Goal: Task Accomplishment & Management: Manage account settings

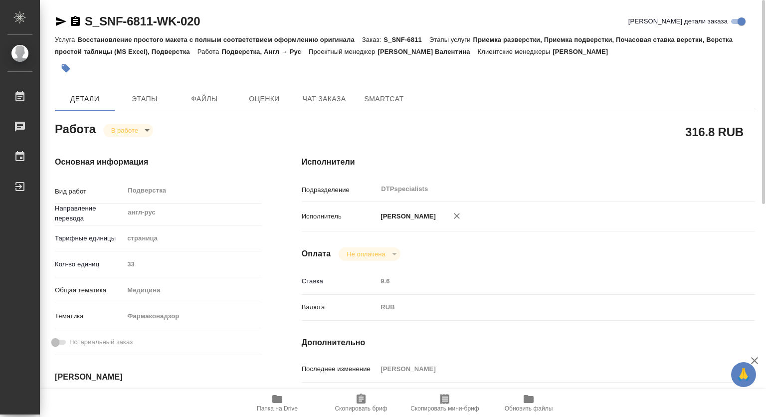
click at [281, 400] on icon "button" at bounding box center [277, 399] width 10 height 8
click at [142, 94] on span "Этапы" at bounding box center [145, 99] width 48 height 12
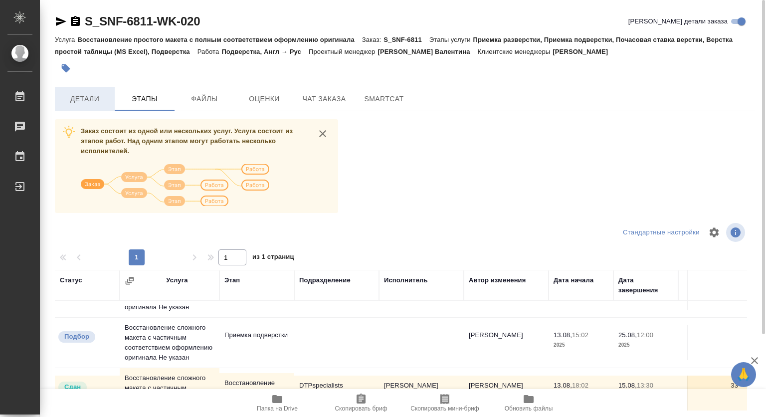
click at [88, 102] on span "Детали" at bounding box center [85, 99] width 48 height 12
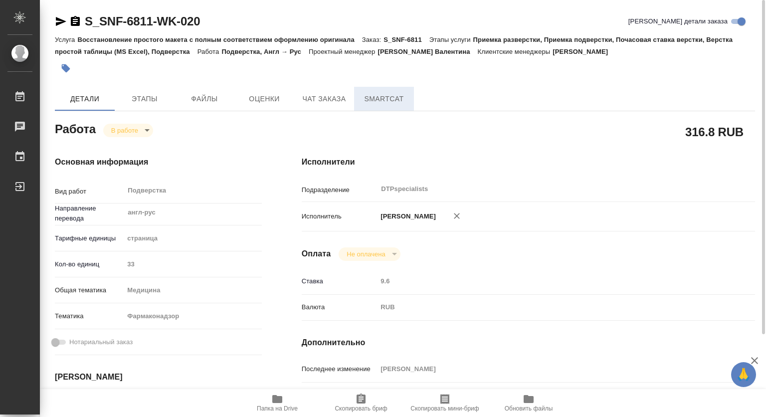
type textarea "x"
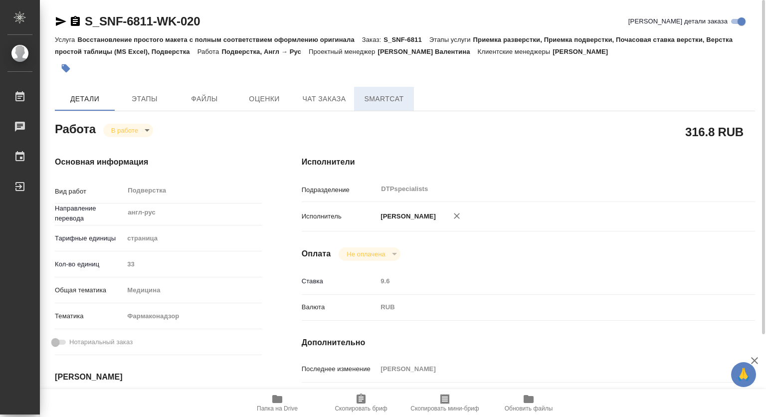
type textarea "x"
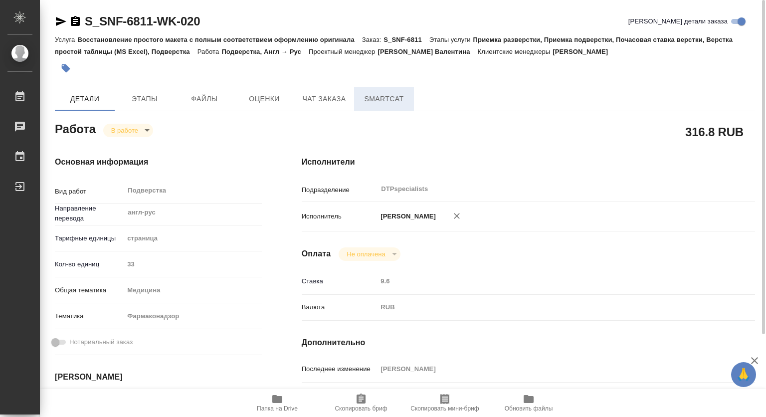
type textarea "x"
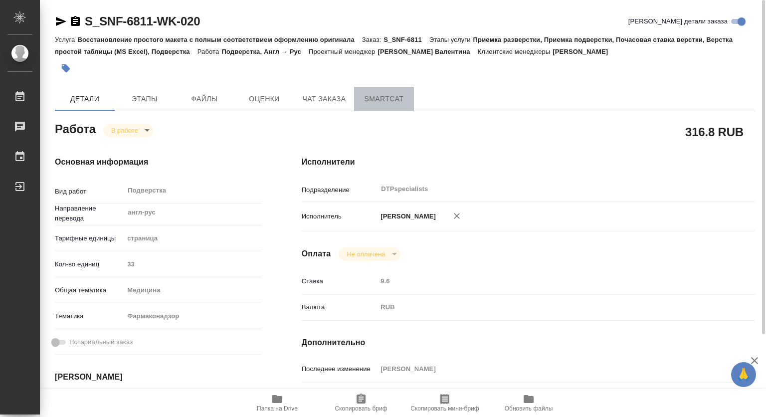
click at [397, 95] on span "SmartCat" at bounding box center [384, 99] width 48 height 12
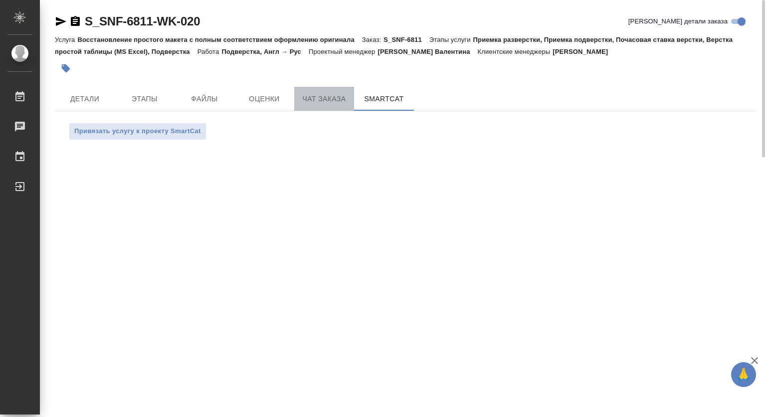
click at [337, 98] on span "Чат заказа" at bounding box center [324, 99] width 48 height 12
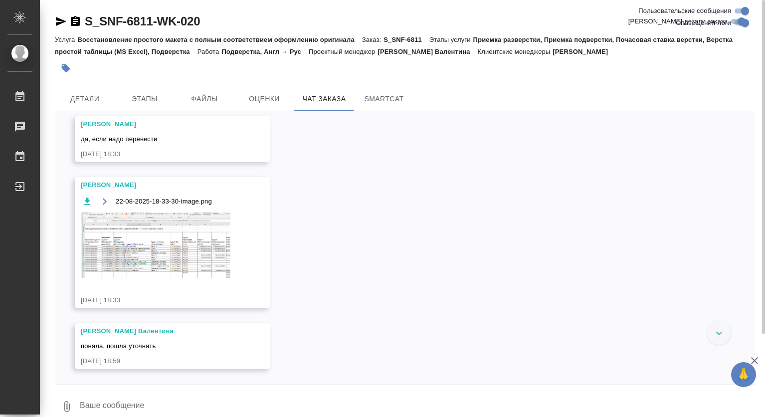
scroll to position [18227, 0]
click at [176, 243] on img at bounding box center [156, 244] width 150 height 65
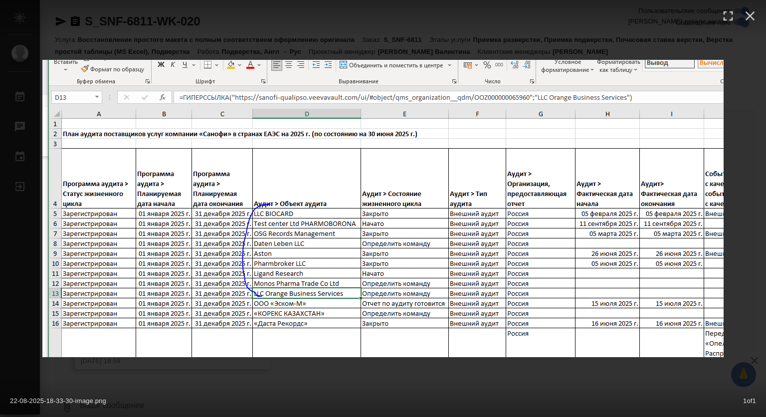
click at [266, 215] on img at bounding box center [382, 208] width 681 height 297
click at [372, 233] on img at bounding box center [382, 208] width 681 height 297
click at [751, 16] on icon "button" at bounding box center [750, 15] width 9 height 9
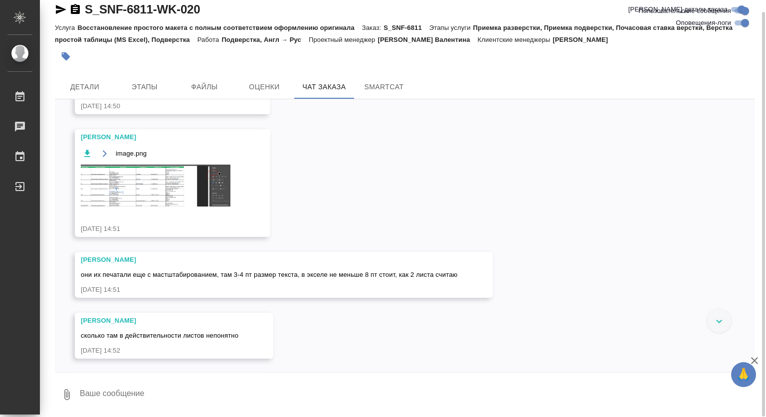
scroll to position [694, 0]
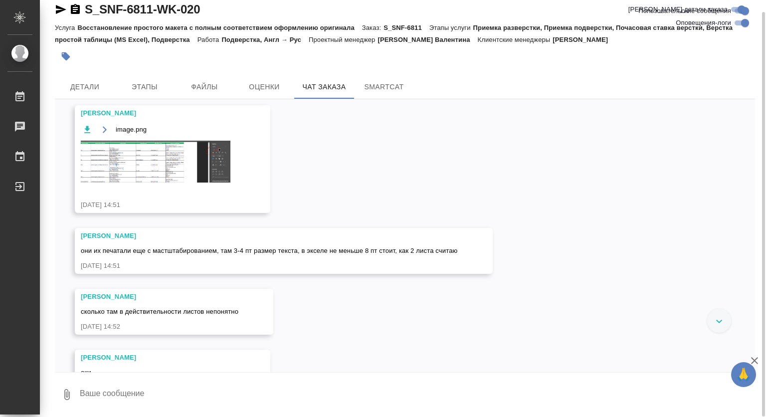
click at [152, 183] on img at bounding box center [156, 162] width 150 height 42
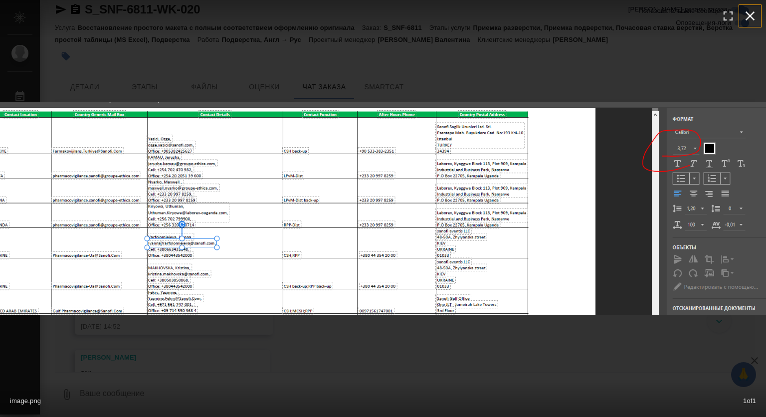
click at [750, 17] on icon "button" at bounding box center [750, 16] width 16 height 16
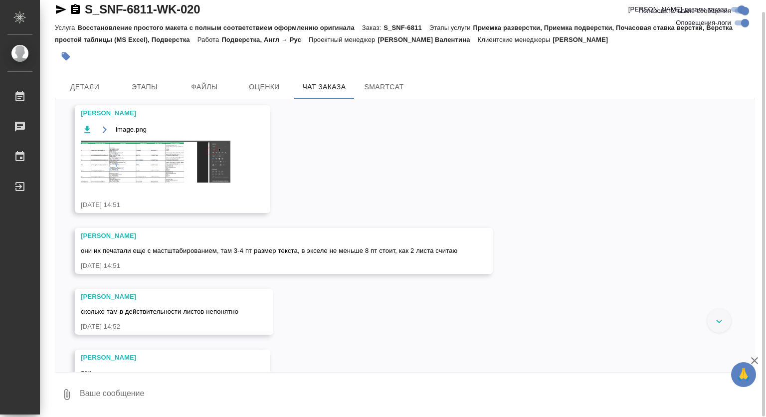
click at [160, 183] on img at bounding box center [156, 162] width 150 height 42
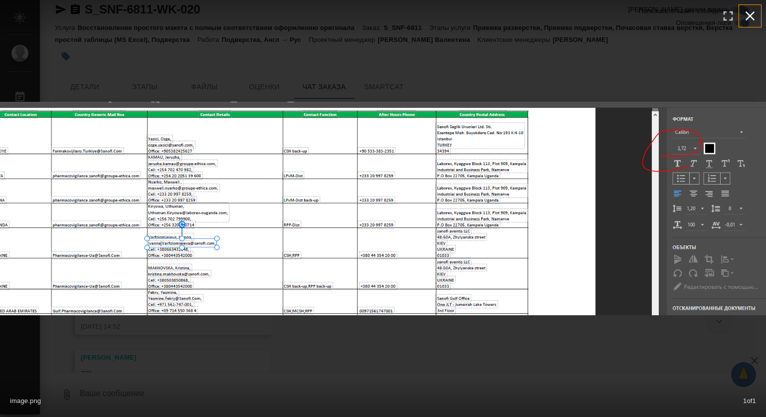
click at [752, 15] on icon "button" at bounding box center [750, 16] width 16 height 16
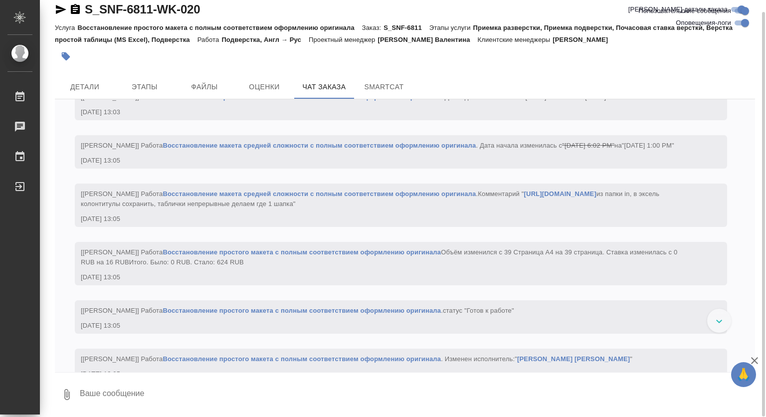
scroll to position [8176, 0]
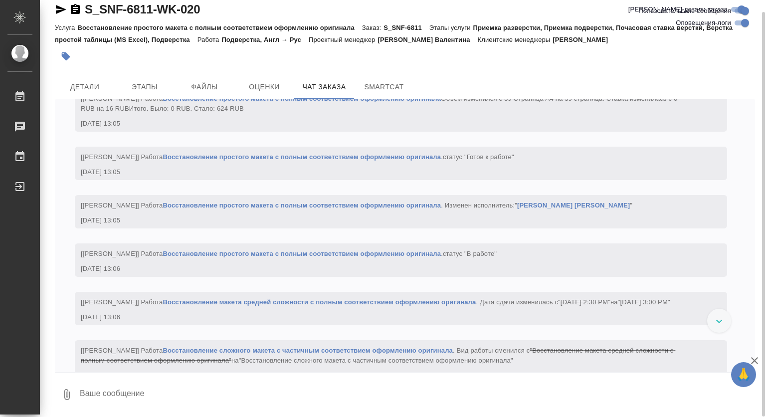
click at [524, 44] on link "https://drive.awatera.com/s/titTGKnS8KmWK3X" at bounding box center [560, 39] width 72 height 7
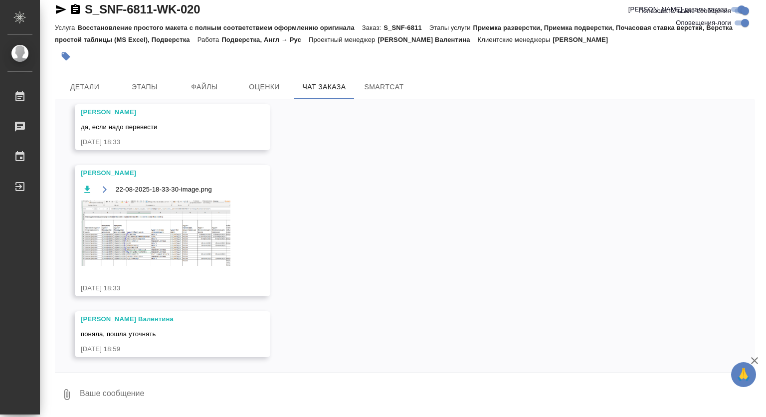
scroll to position [18257, 0]
click at [178, 269] on div "22-08-2025-18-33-30-image.png" at bounding box center [158, 230] width 155 height 95
click at [163, 254] on img at bounding box center [156, 233] width 150 height 65
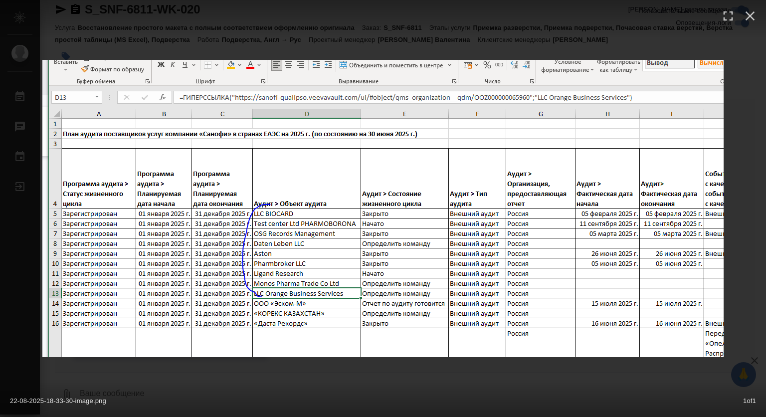
click at [389, 259] on img at bounding box center [382, 208] width 681 height 297
click at [402, 391] on div "22-08-2025-18-33-30-image.png 1 of 1" at bounding box center [383, 398] width 766 height 37
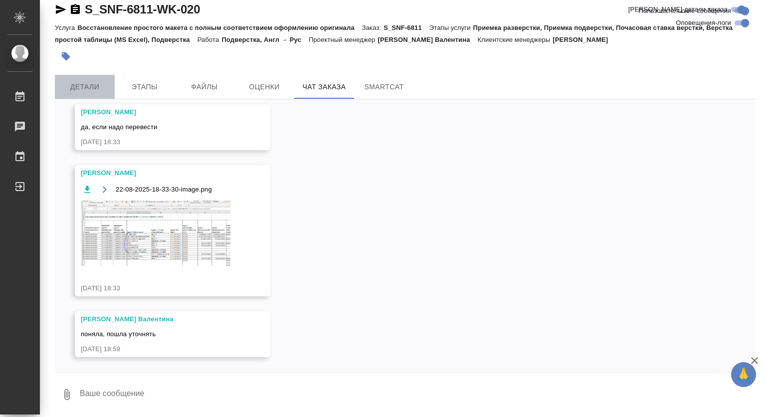
click at [90, 86] on span "Детали" at bounding box center [85, 87] width 48 height 12
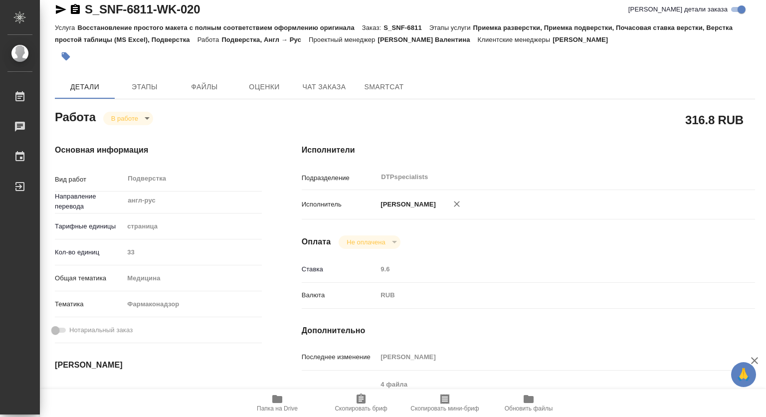
type textarea "x"
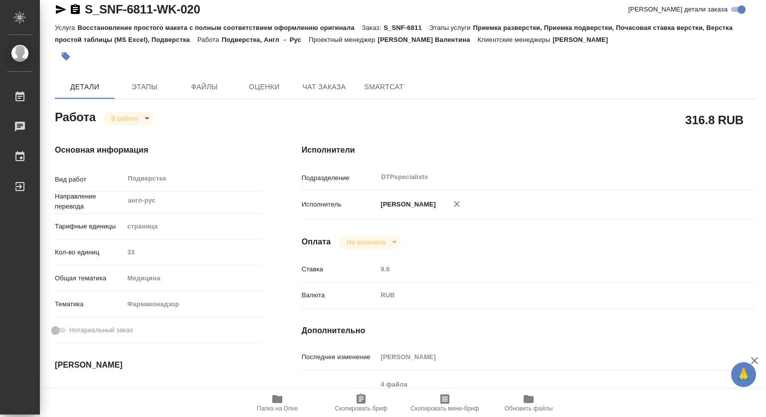
type textarea "x"
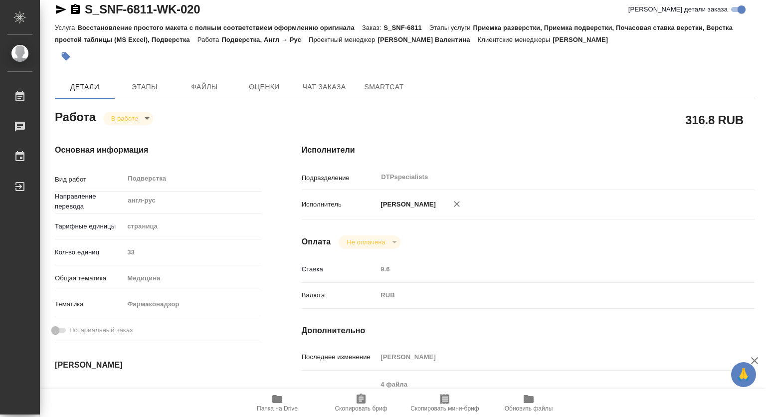
click at [278, 403] on icon "button" at bounding box center [277, 399] width 12 height 12
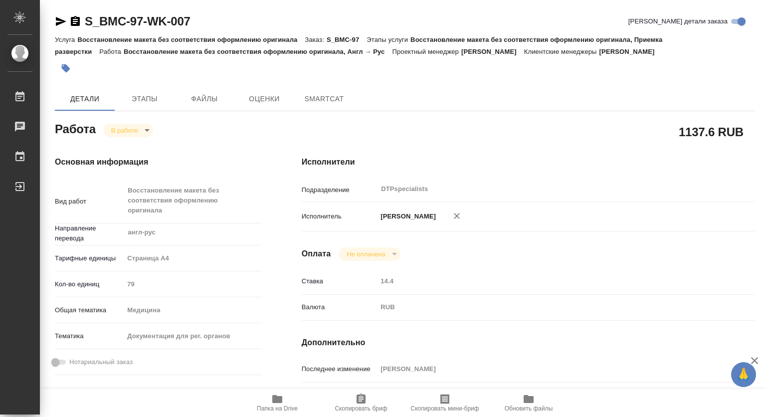
type textarea "x"
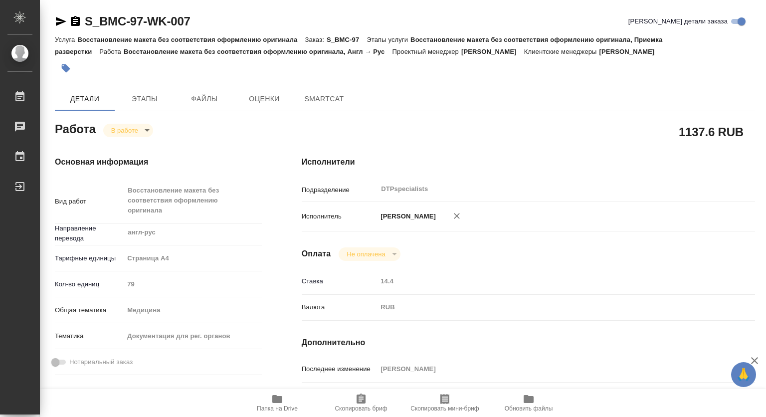
type textarea "x"
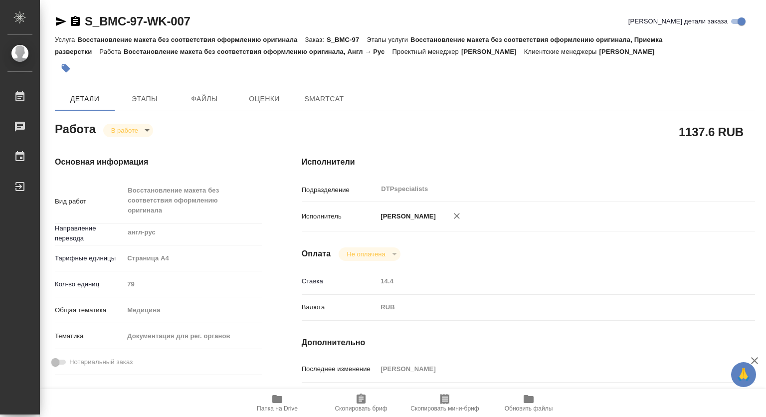
type textarea "x"
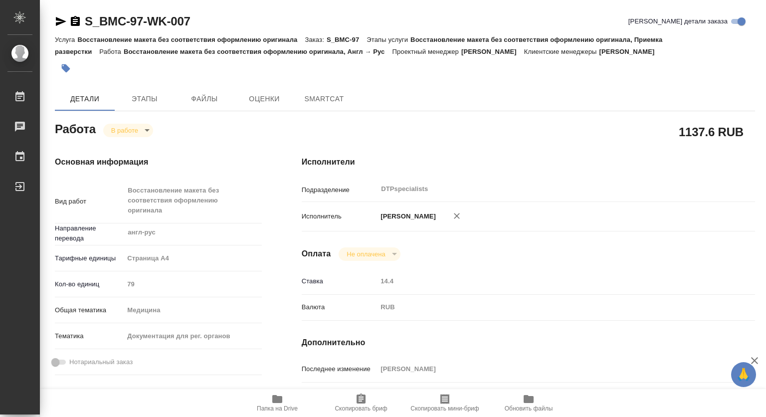
type textarea "x"
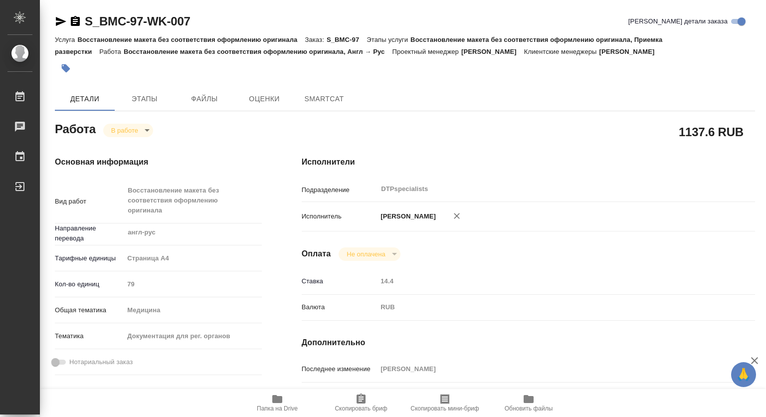
type textarea "x"
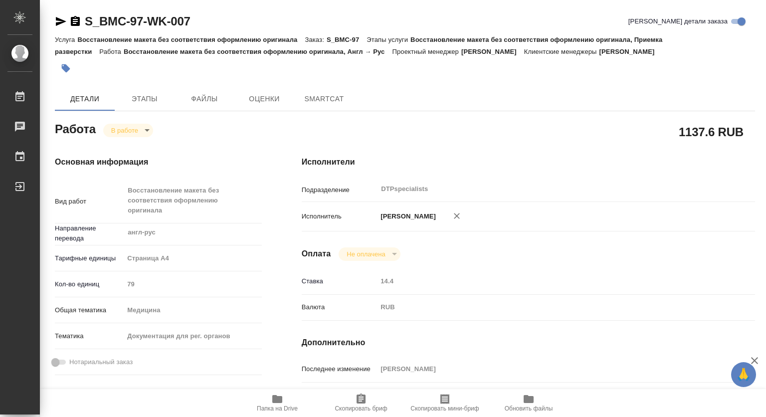
type textarea "x"
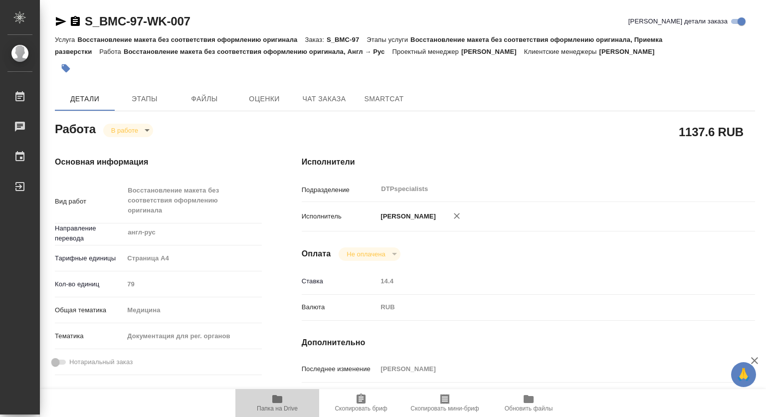
click at [279, 404] on icon "button" at bounding box center [277, 399] width 12 height 12
type textarea "x"
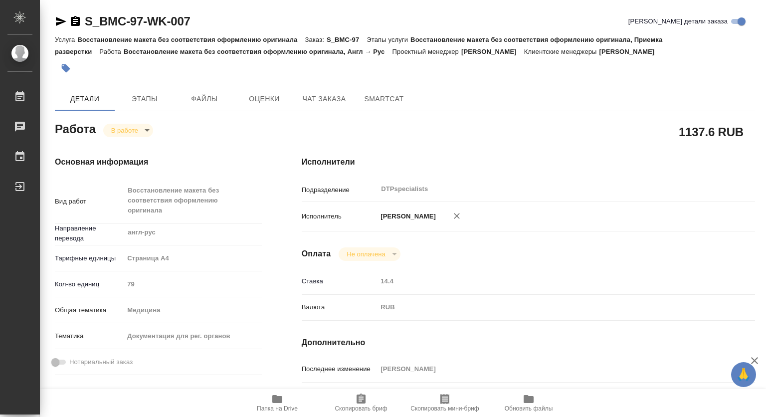
type textarea "x"
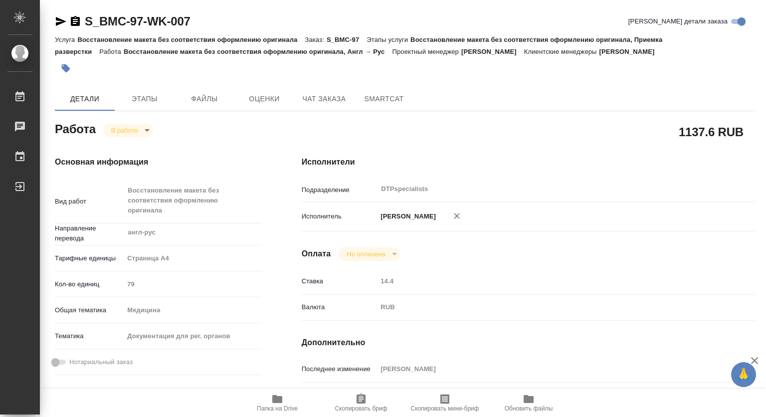
type textarea "x"
